Goal: Task Accomplishment & Management: Use online tool/utility

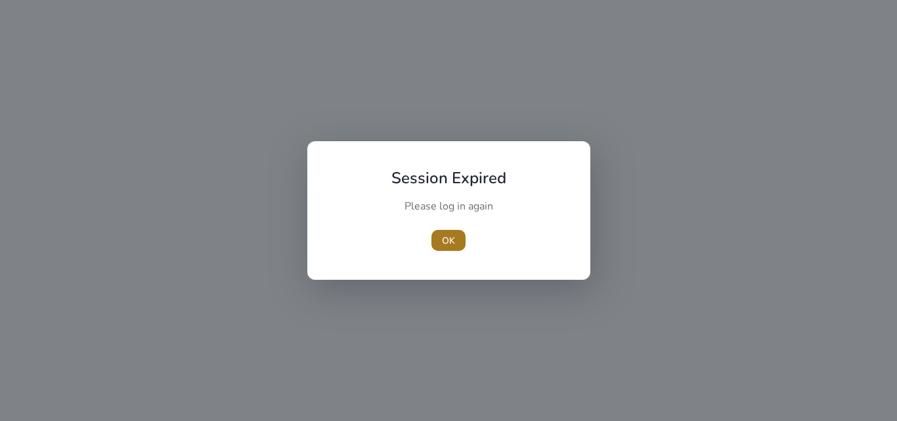
click at [450, 230] on span "button" at bounding box center [448, 241] width 34 height 32
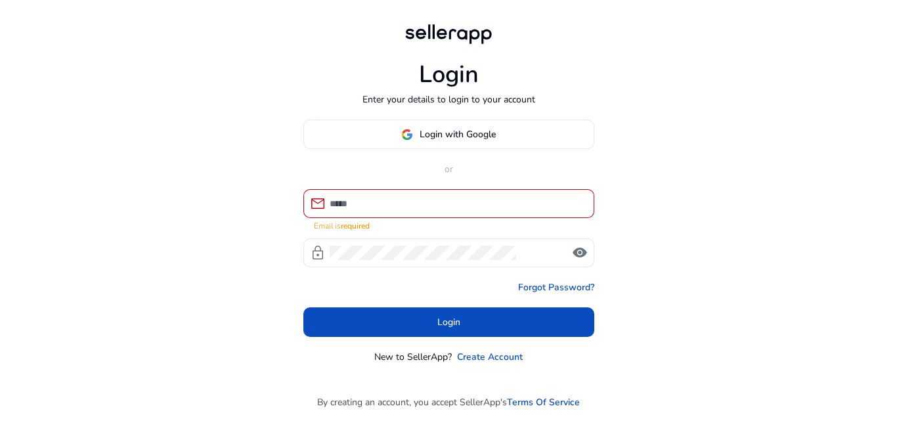
click at [452, 196] on div at bounding box center [457, 203] width 254 height 29
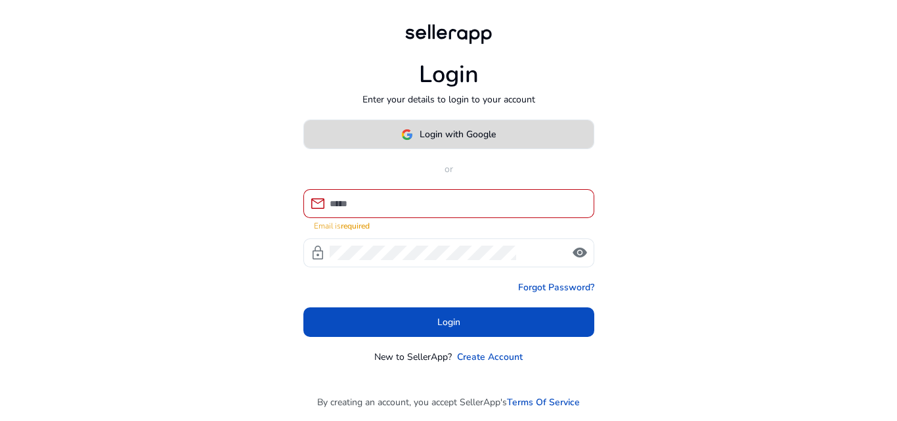
click at [444, 139] on span "Login with Google" at bounding box center [458, 134] width 76 height 14
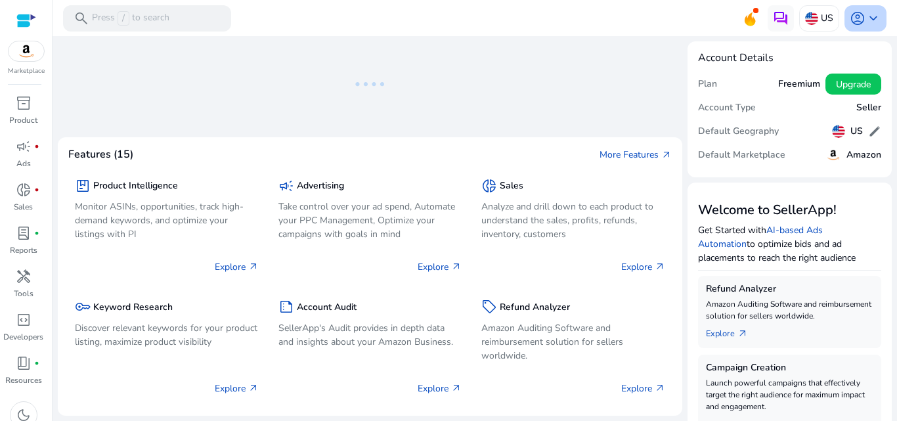
click at [859, 11] on span "account_circle" at bounding box center [858, 19] width 16 height 16
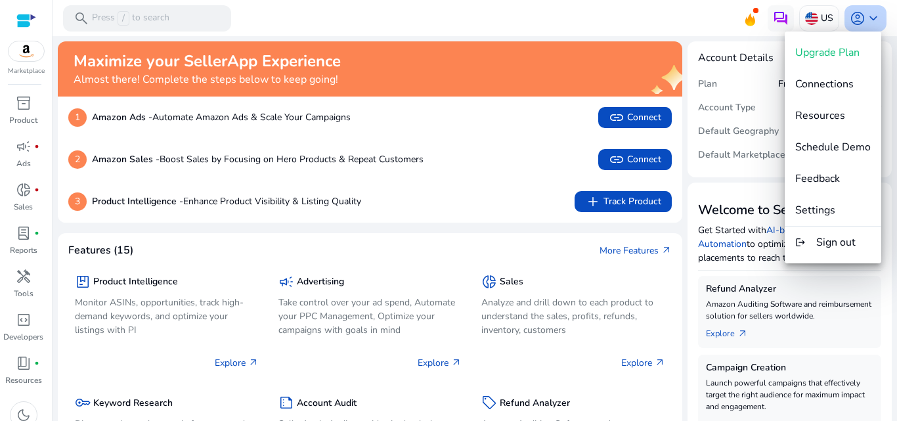
click at [859, 11] on div at bounding box center [448, 210] width 897 height 421
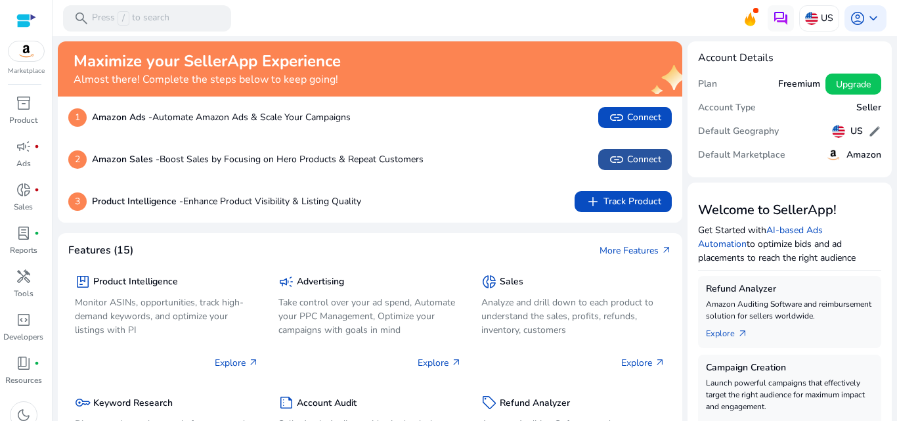
click at [619, 153] on span "link" at bounding box center [617, 160] width 16 height 16
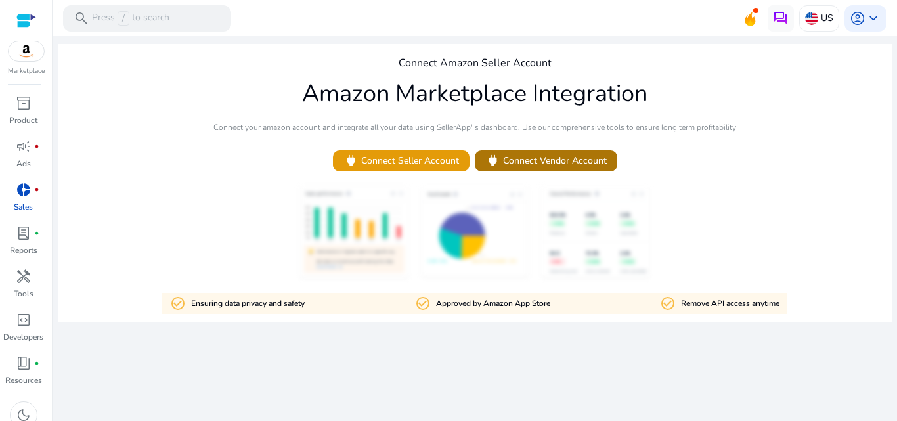
click at [593, 163] on span "power Connect Vendor Account" at bounding box center [545, 160] width 121 height 15
